Goal: Task Accomplishment & Management: Manage account settings

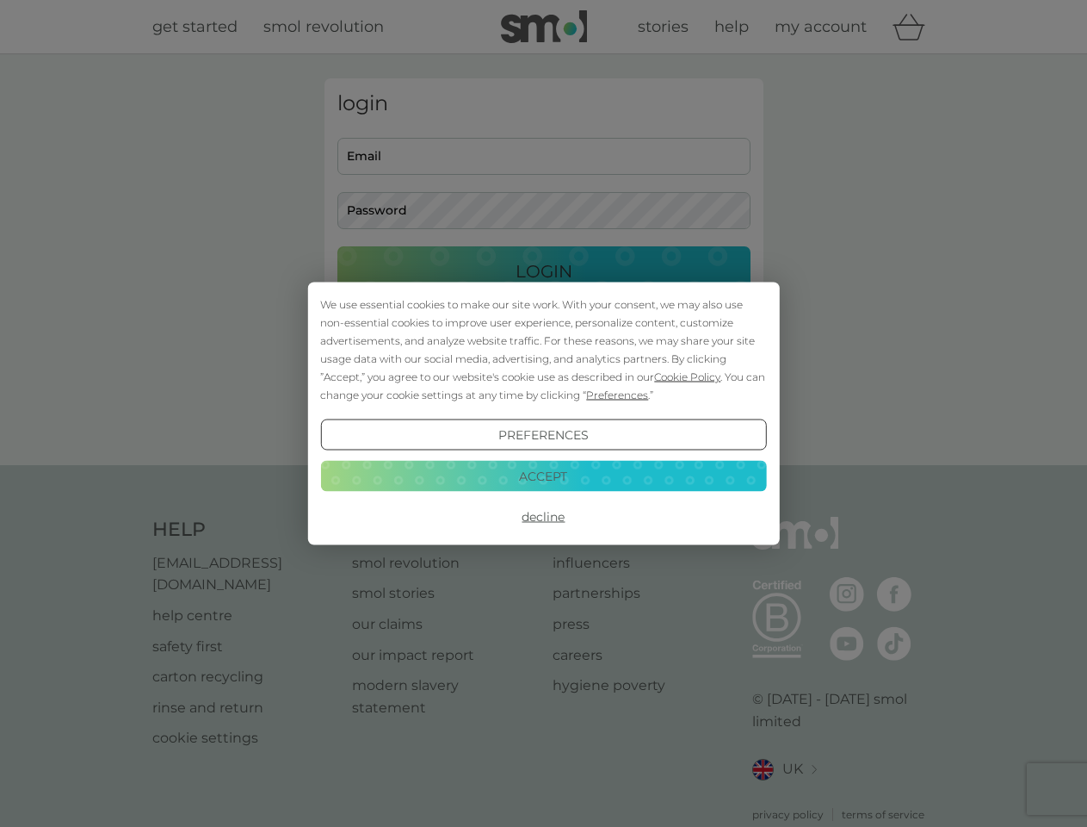
click at [688, 376] on span "Cookie Policy" at bounding box center [687, 376] width 66 height 13
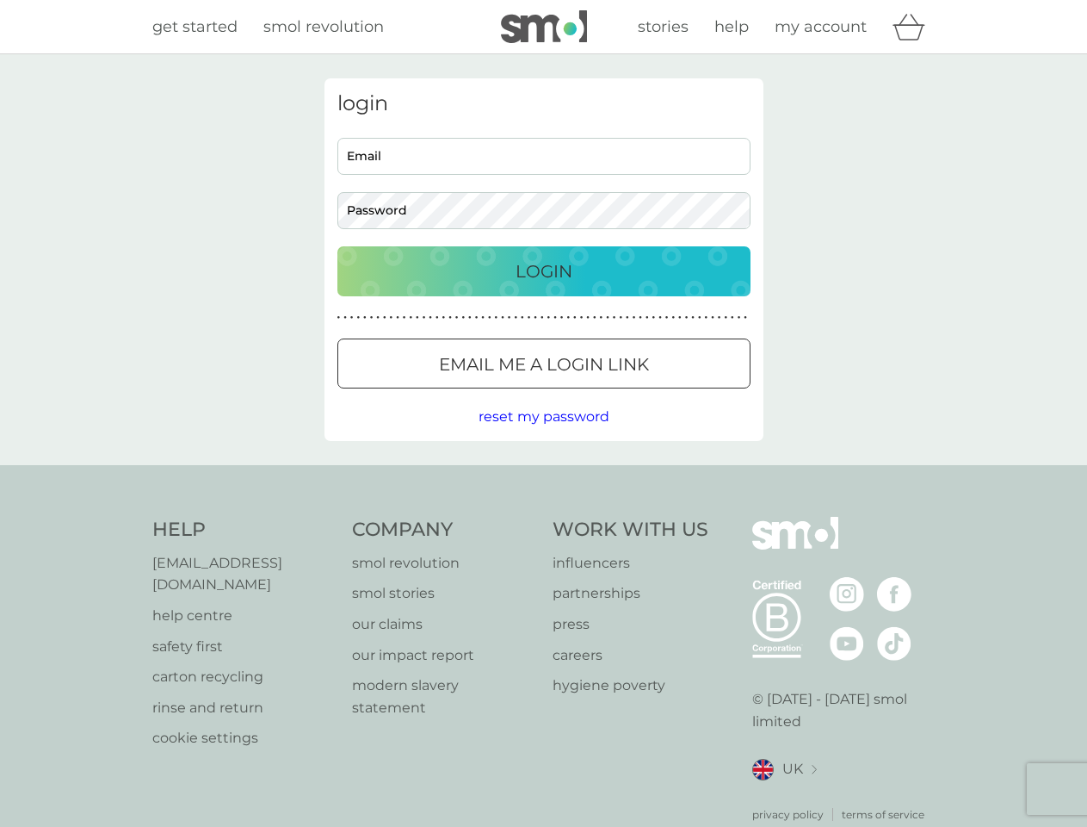
click at [616, 394] on div "login Email Password Login ● ● ● ● ● ● ● ● ● ● ● ● ● ● ● ● ● ● ● ● ● ● ● ● ● ● …" at bounding box center [544, 259] width 439 height 362
click at [543, 435] on div "login Email Password Login ● ● ● ● ● ● ● ● ● ● ● ● ● ● ● ● ● ● ● ● ● ● ● ● ● ● …" at bounding box center [544, 259] width 439 height 362
click at [543, 517] on div "Help [EMAIL_ADDRESS][DOMAIN_NAME] help centre safety first carton recycling rin…" at bounding box center [543, 670] width 783 height 306
click at [543, 475] on div "Help [EMAIL_ADDRESS][DOMAIN_NAME] help centre safety first carton recycling rin…" at bounding box center [543, 669] width 1087 height 409
